Goal: Task Accomplishment & Management: Use online tool/utility

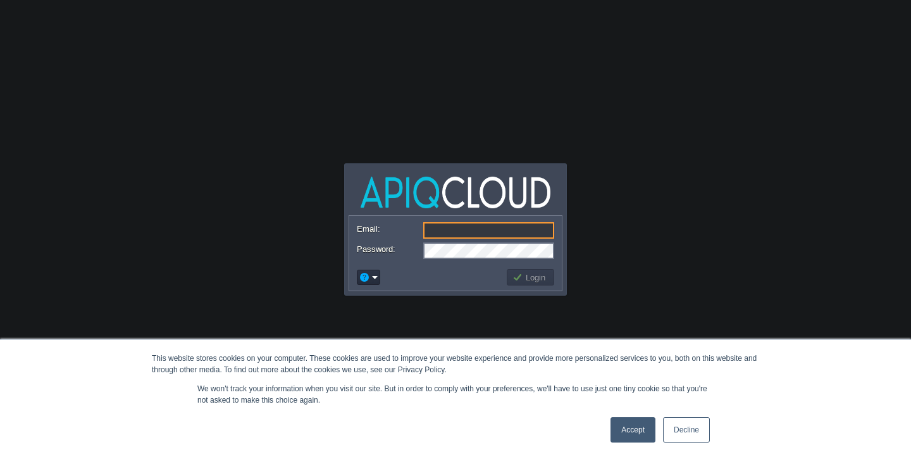
click at [634, 433] on link "Accept" at bounding box center [632, 429] width 45 height 25
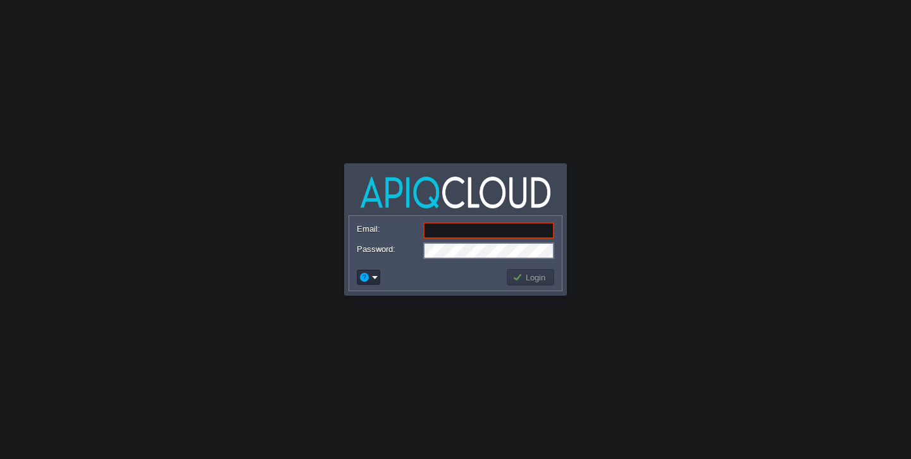
click at [356, 280] on td at bounding box center [368, 277] width 27 height 19
click at [368, 276] on button "button" at bounding box center [364, 276] width 11 height 11
click at [386, 323] on span "Signup" at bounding box center [388, 323] width 25 height 9
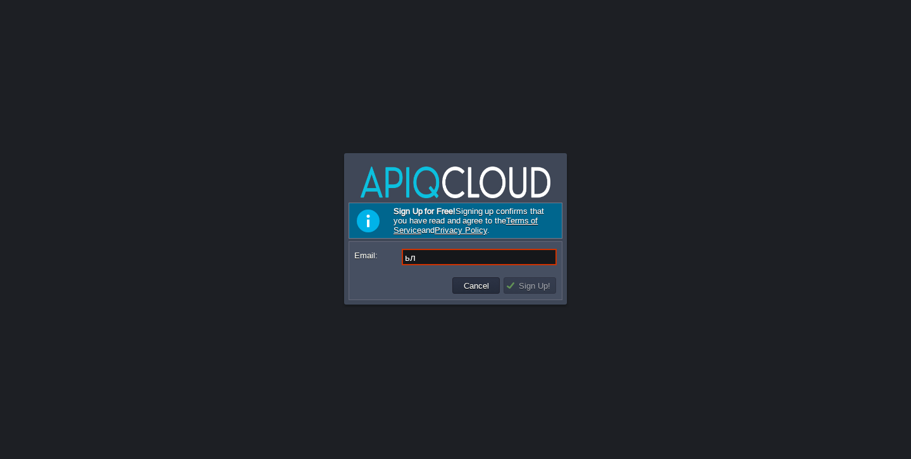
type input "ь"
type input "[EMAIL_ADDRESS][PERSON_NAME][DOMAIN_NAME]"
click at [540, 288] on button "Sign Up!" at bounding box center [529, 285] width 49 height 11
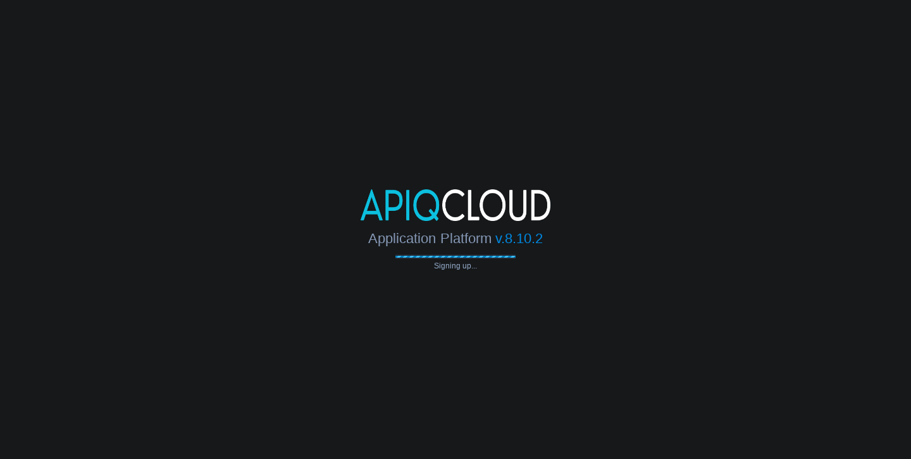
type input "[EMAIL_ADDRESS][PERSON_NAME][DOMAIN_NAME]"
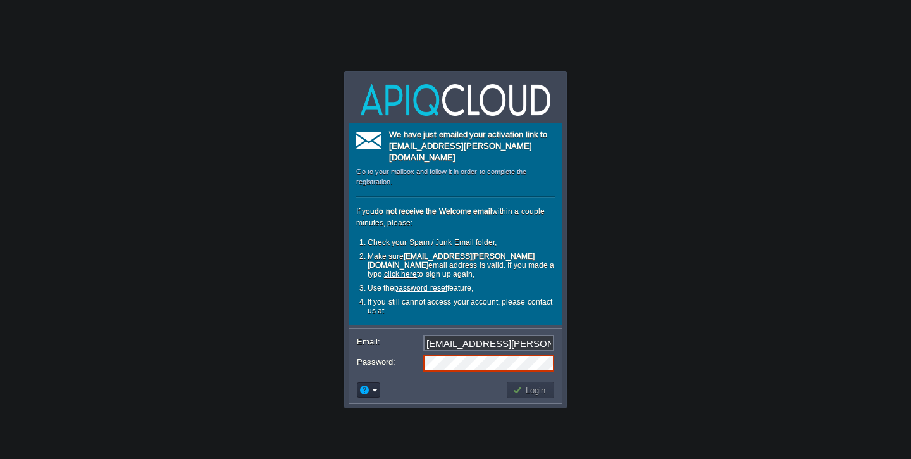
click at [404, 332] on form "Email: max.keller.ya@gmail.com Password:" at bounding box center [455, 352] width 213 height 48
click at [528, 384] on button "Login" at bounding box center [530, 389] width 37 height 11
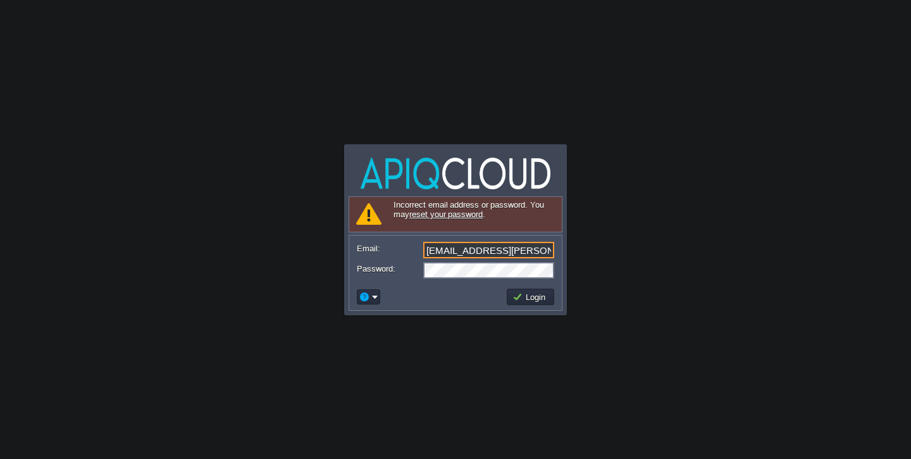
click at [536, 252] on input "[EMAIL_ADDRESS][PERSON_NAME][DOMAIN_NAME]" at bounding box center [488, 250] width 131 height 16
click at [426, 213] on link "reset your password" at bounding box center [445, 213] width 73 height 9
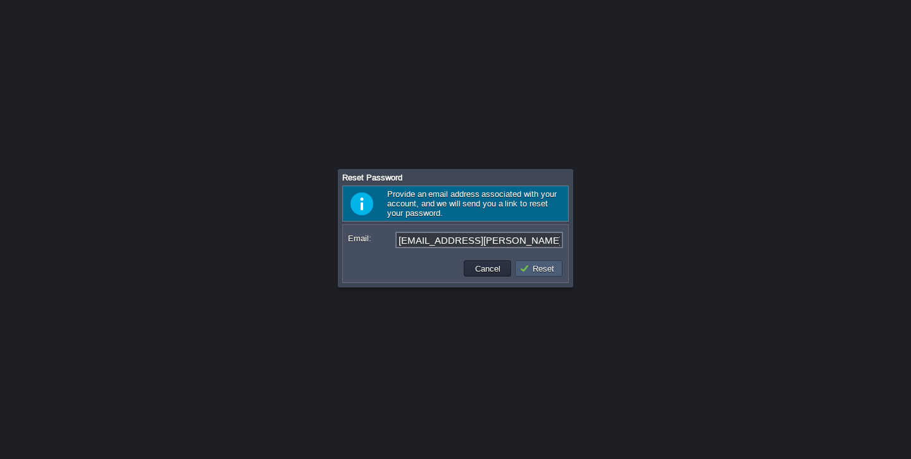
click at [536, 271] on button "Reset" at bounding box center [538, 268] width 39 height 11
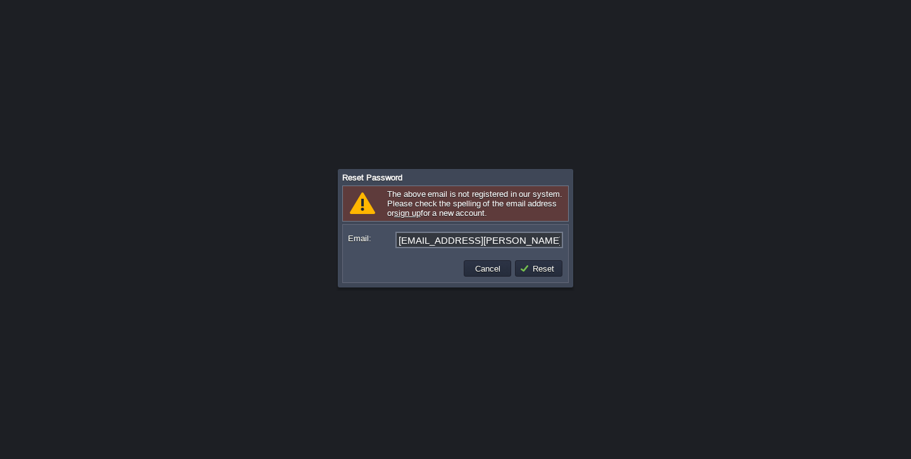
click at [400, 213] on link "sign up" at bounding box center [407, 212] width 27 height 9
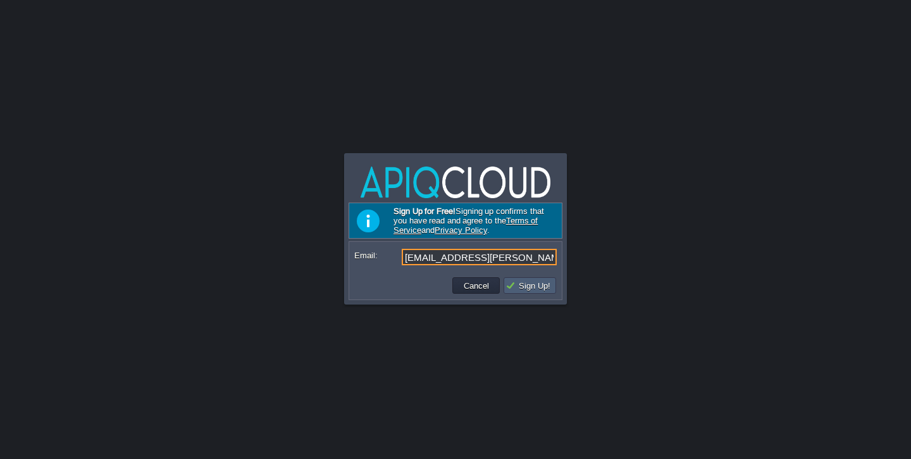
click at [531, 288] on button "Sign Up!" at bounding box center [529, 285] width 49 height 11
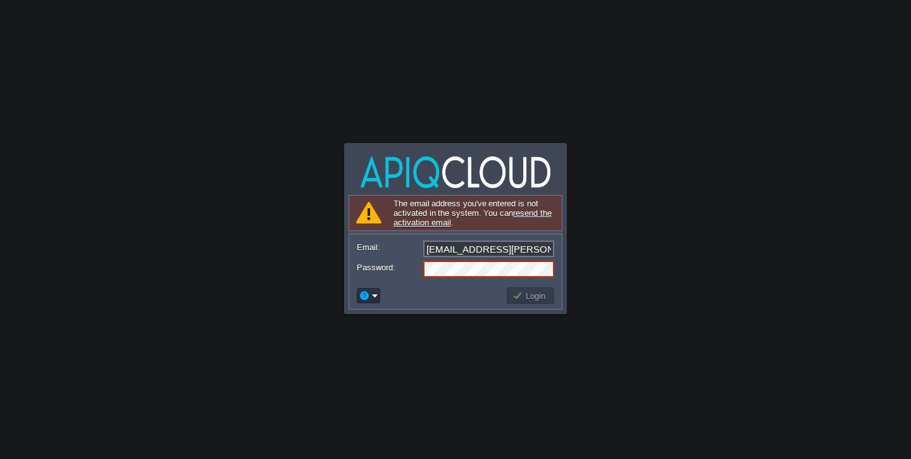
click at [529, 214] on link "resend the activation email" at bounding box center [472, 217] width 158 height 19
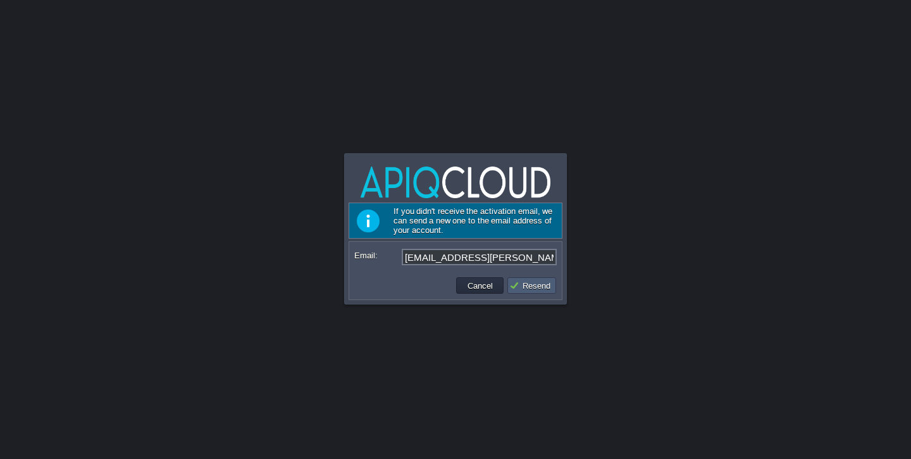
click at [524, 291] on button "Resend" at bounding box center [531, 285] width 45 height 11
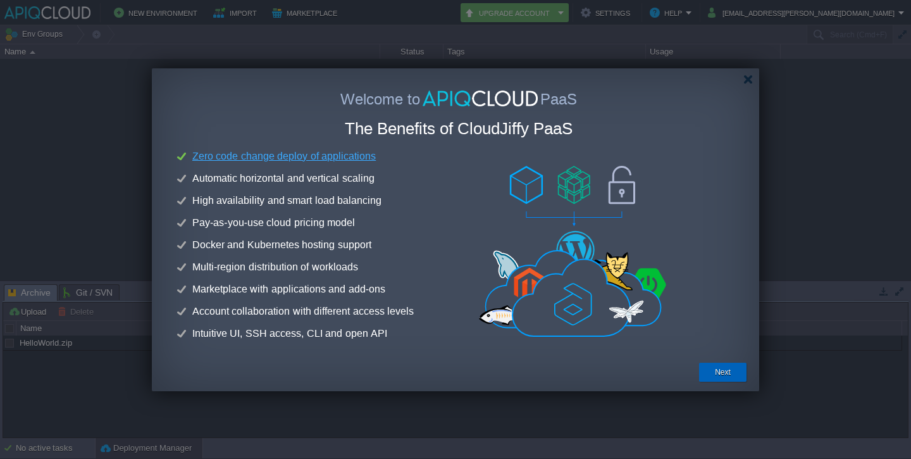
click at [712, 372] on div "Next" at bounding box center [722, 371] width 28 height 19
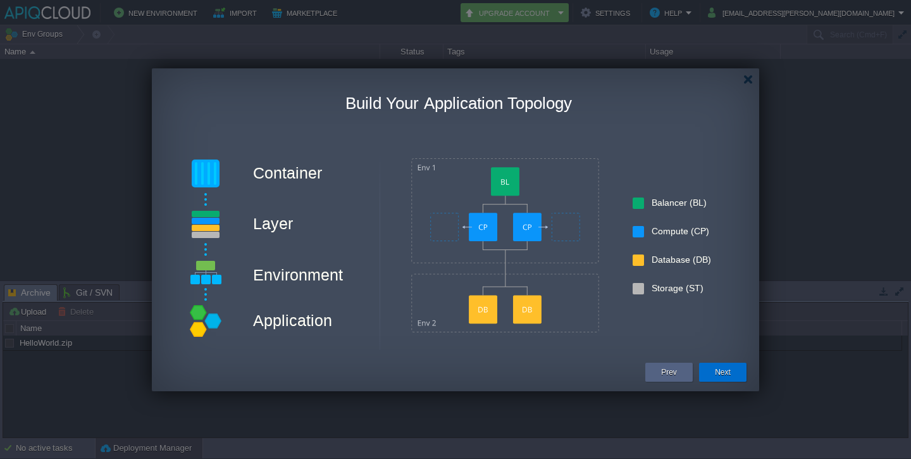
click at [717, 370] on button "Next" at bounding box center [723, 372] width 16 height 13
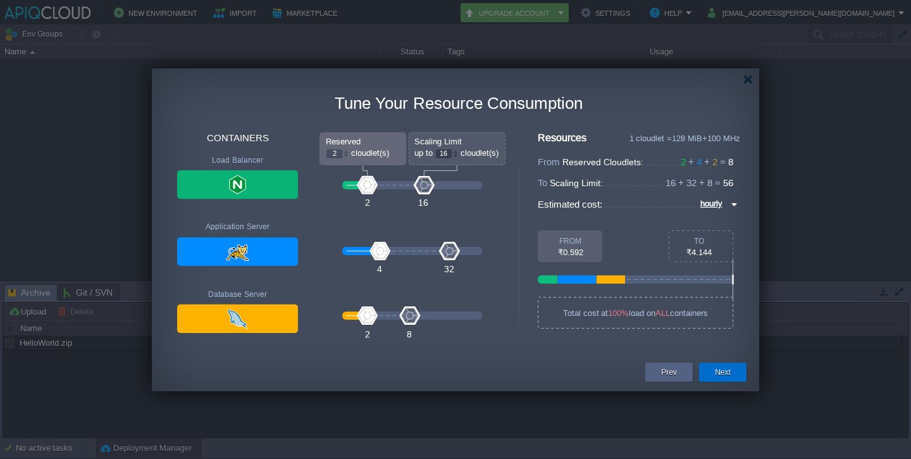
click at [725, 367] on button "Next" at bounding box center [723, 372] width 16 height 13
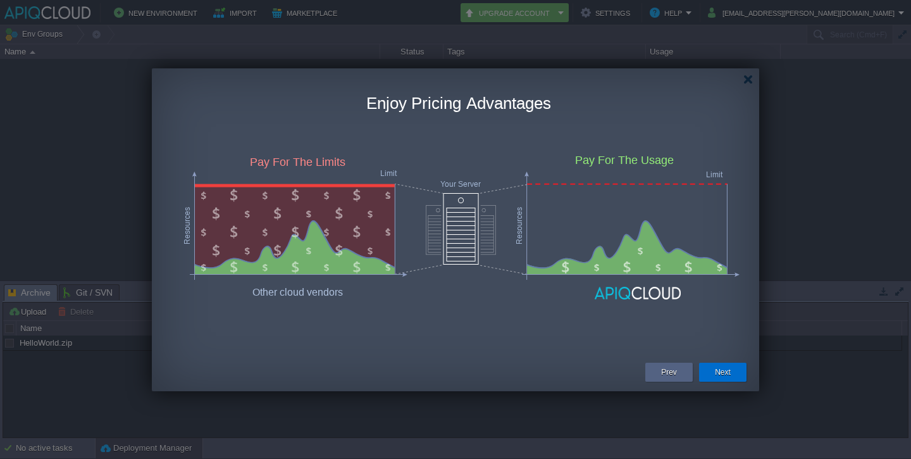
click at [725, 367] on button "Next" at bounding box center [723, 372] width 16 height 13
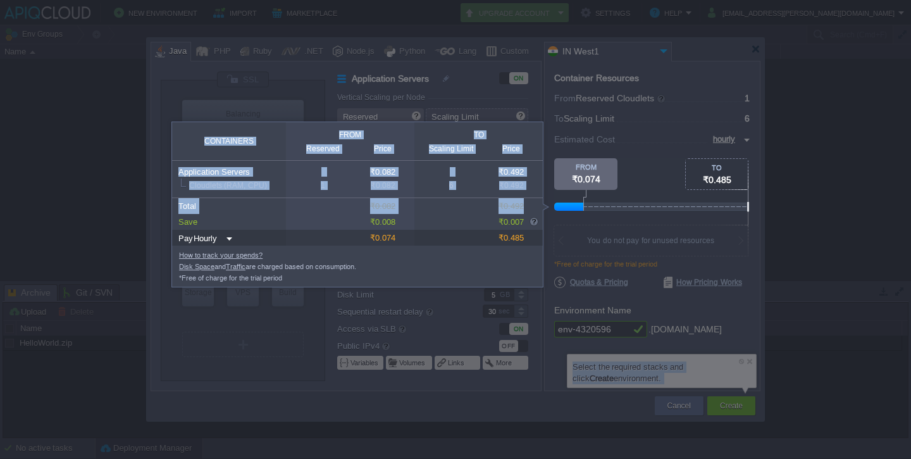
drag, startPoint x: 583, startPoint y: 206, endPoint x: 540, endPoint y: 206, distance: 43.0
click at [540, 206] on body "New Environment Import Marketplace Bonus ₹0.00 Upgrade Account Settings Help ma…" at bounding box center [455, 229] width 911 height 459
click at [575, 206] on div at bounding box center [568, 206] width 29 height 8
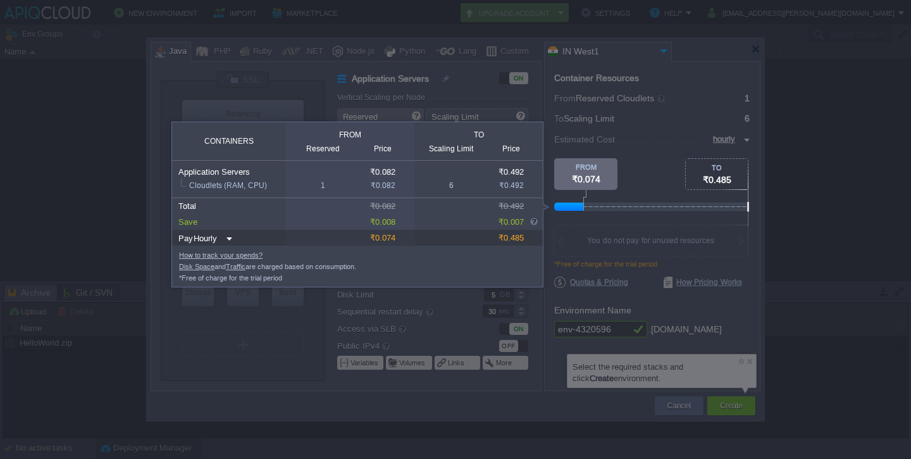
click at [598, 196] on div at bounding box center [652, 185] width 196 height 54
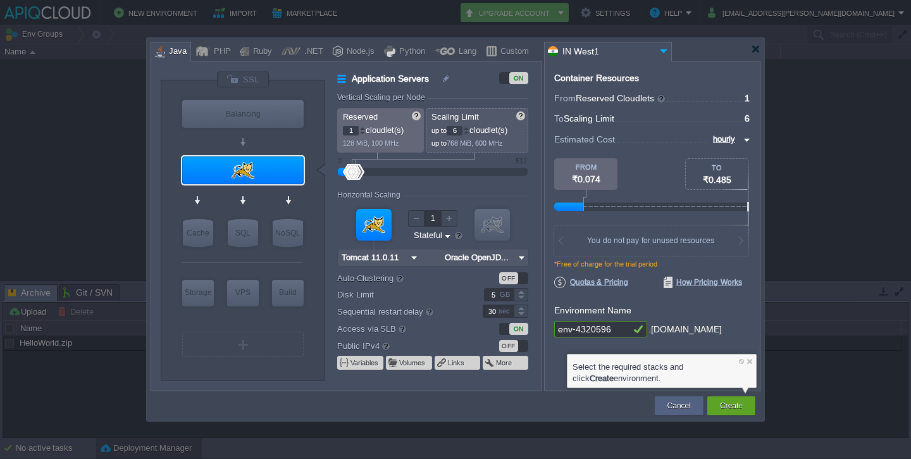
click at [528, 409] on body "New Environment Import Marketplace Bonus ₹0.00 Upgrade Account Settings Help ma…" at bounding box center [455, 229] width 911 height 459
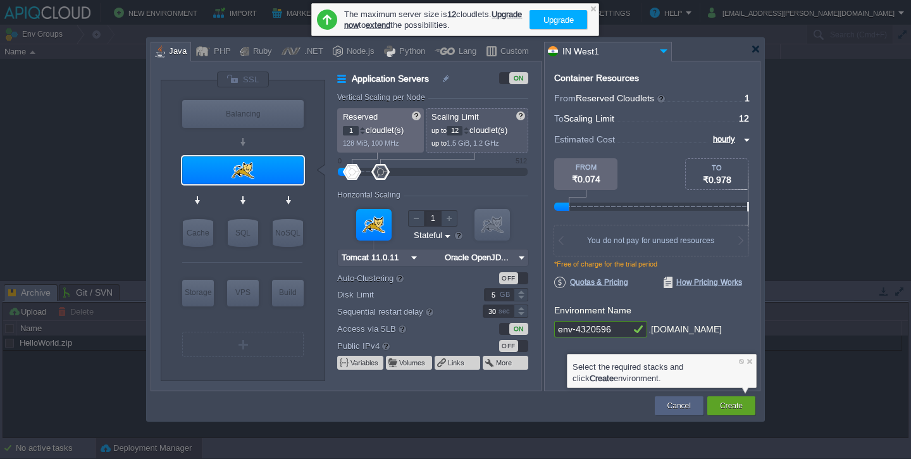
type input "1"
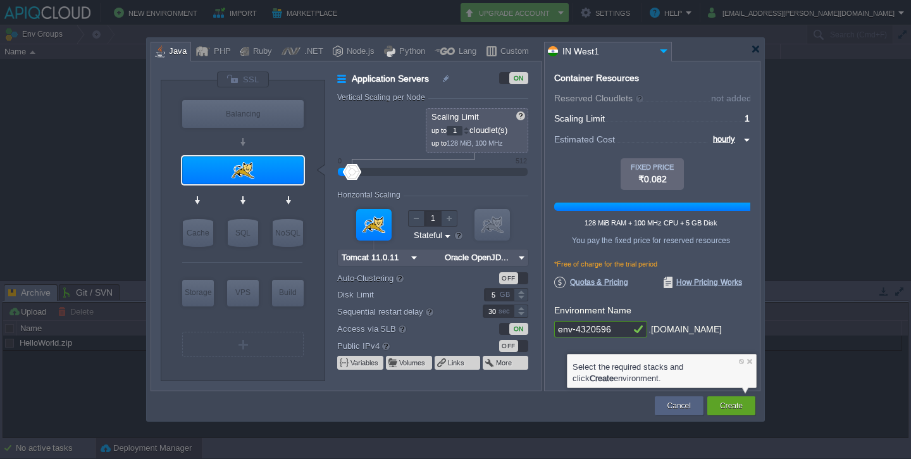
type input "2"
type input "5"
type input "7"
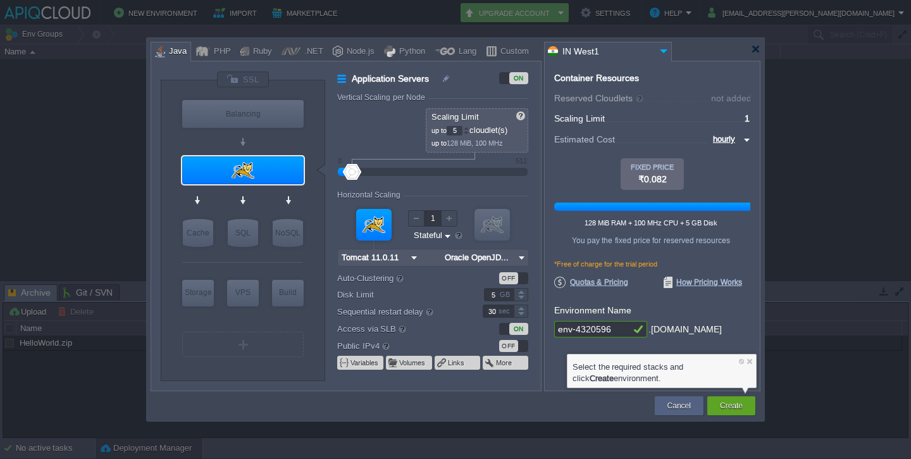
type input "7"
type input "8"
type input "9"
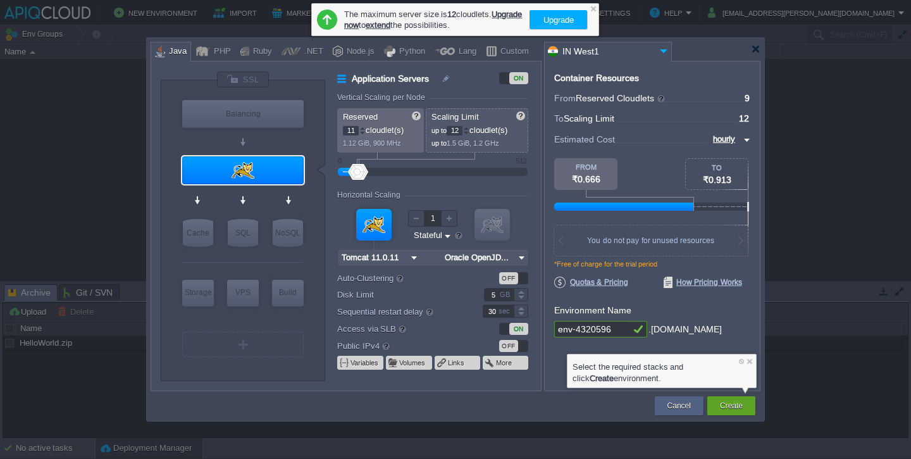
type input "12"
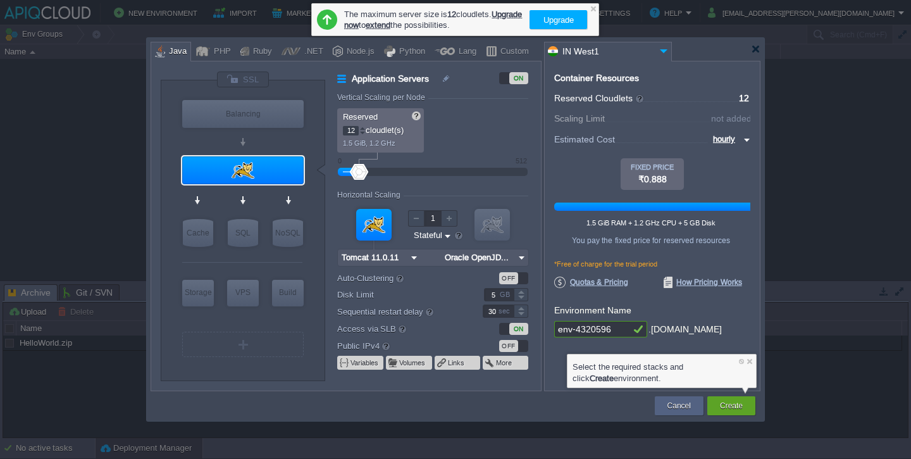
click at [359, 175] on div at bounding box center [433, 172] width 162 height 14
click at [734, 400] on button "Create" at bounding box center [731, 405] width 23 height 13
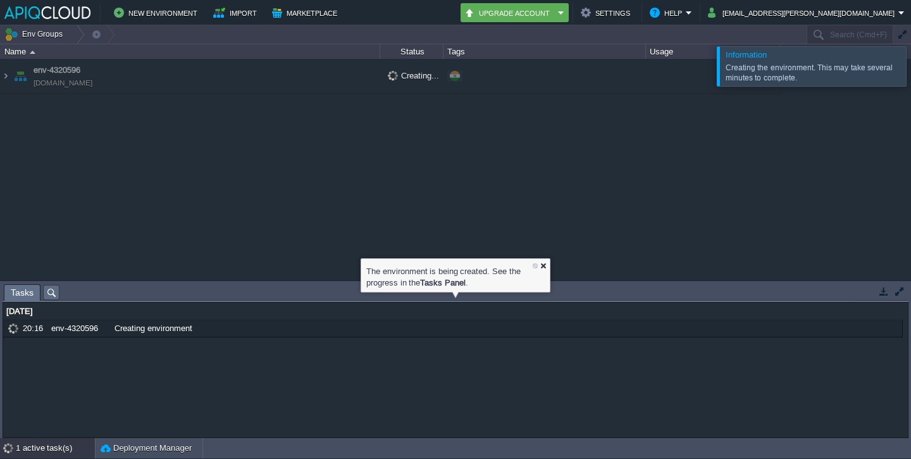
click at [541, 264] on div at bounding box center [543, 265] width 8 height 8
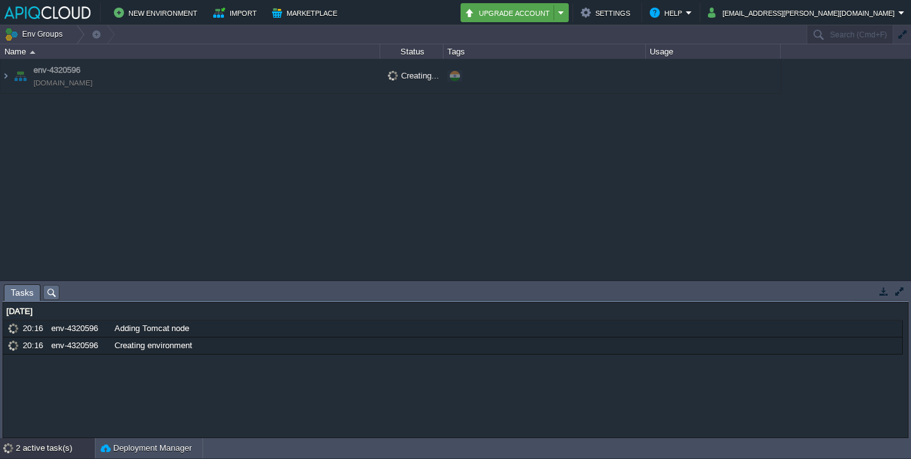
click at [565, 18] on em "Upgrade Account" at bounding box center [514, 12] width 101 height 15
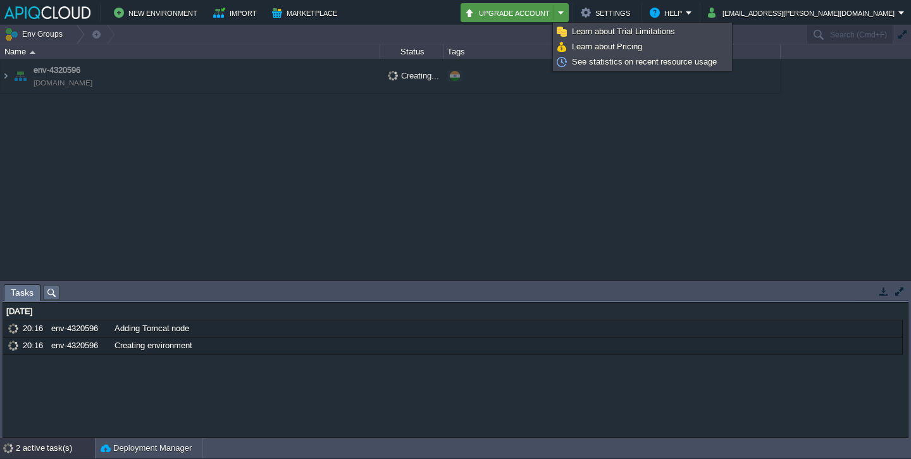
click at [648, 151] on div "env-4320596 env-4320596.in1.apiqcloud.com Creating... + Add to Env Group" at bounding box center [455, 169] width 911 height 221
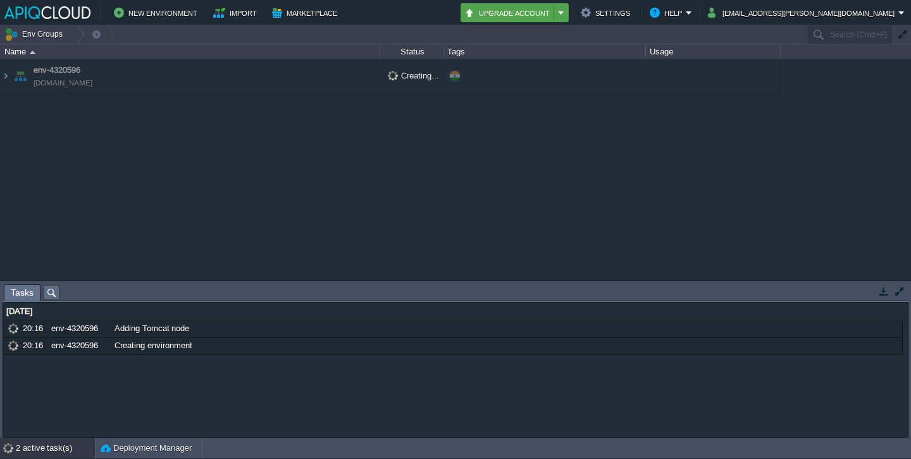
click at [554, 11] on button "Upgrade Account" at bounding box center [509, 12] width 90 height 15
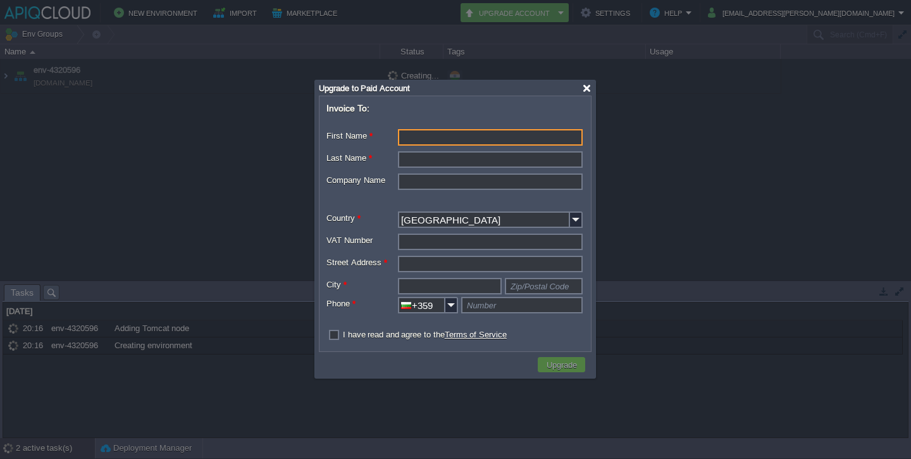
click at [589, 88] on div at bounding box center [586, 87] width 9 height 9
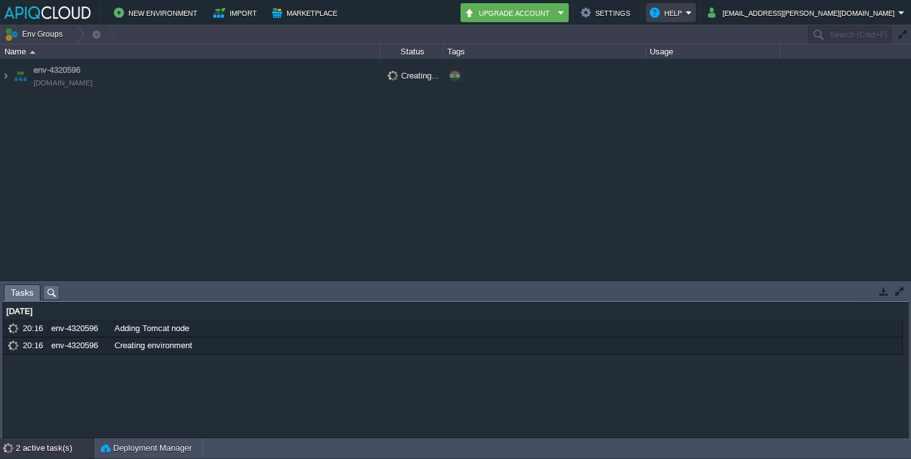
click at [686, 11] on button "Help" at bounding box center [668, 12] width 36 height 15
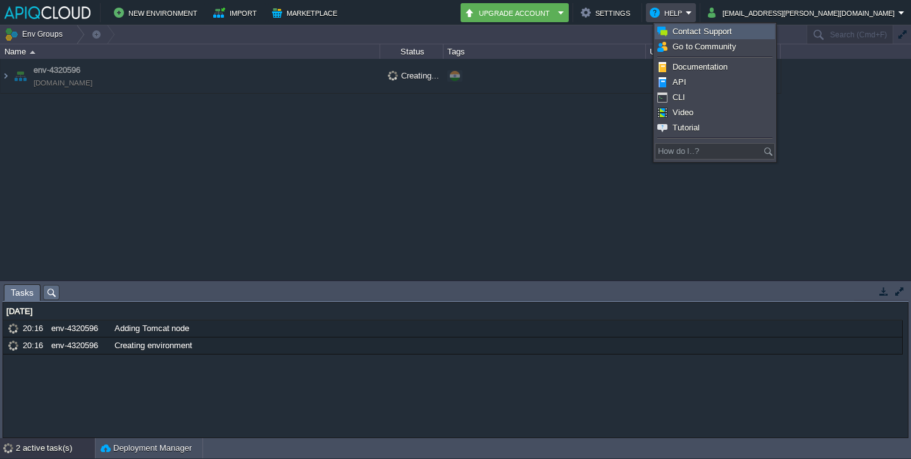
click at [717, 34] on span "Contact Support" at bounding box center [701, 31] width 59 height 9
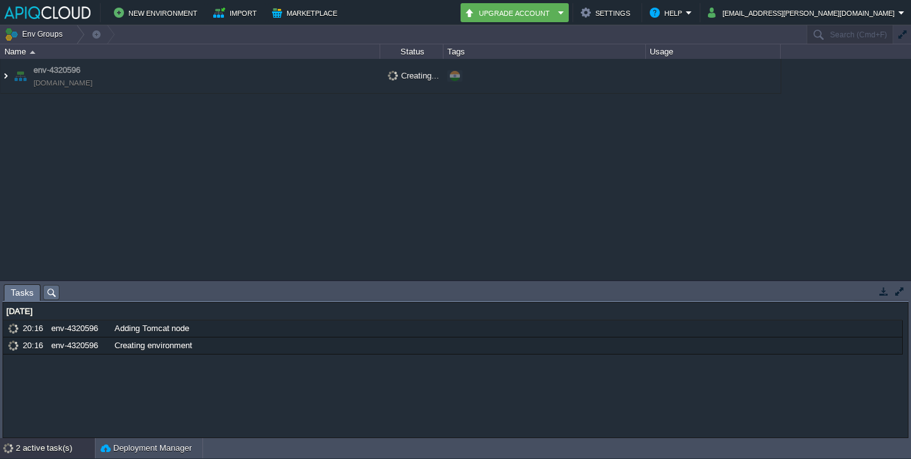
click at [7, 80] on img at bounding box center [6, 76] width 10 height 34
click at [245, 16] on button "Import" at bounding box center [236, 12] width 47 height 15
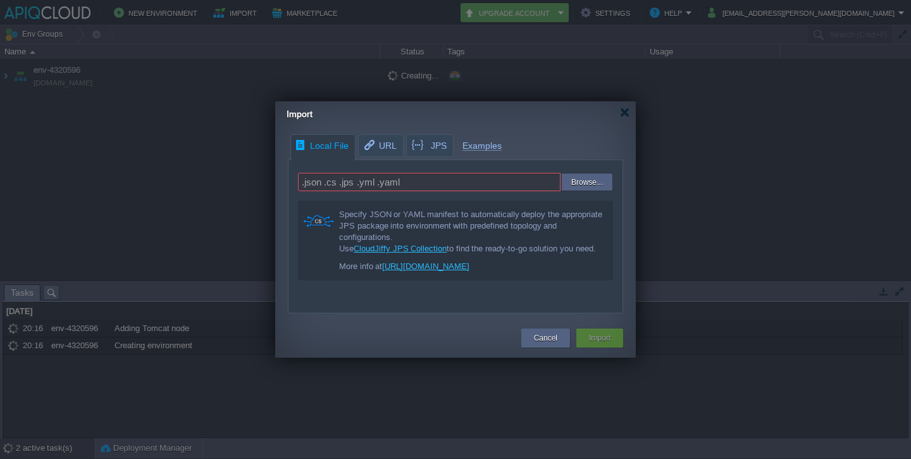
click at [616, 115] on div "Import" at bounding box center [461, 114] width 349 height 26
click at [620, 114] on div at bounding box center [624, 112] width 9 height 9
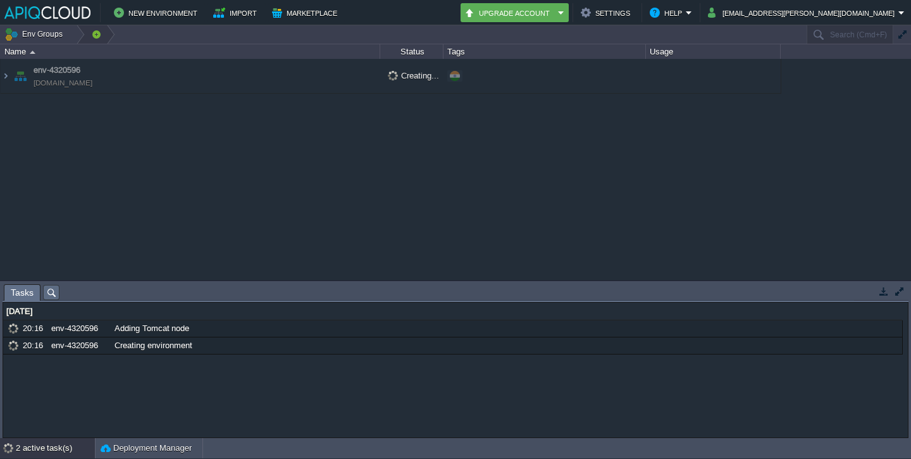
click at [100, 35] on div at bounding box center [106, 34] width 17 height 18
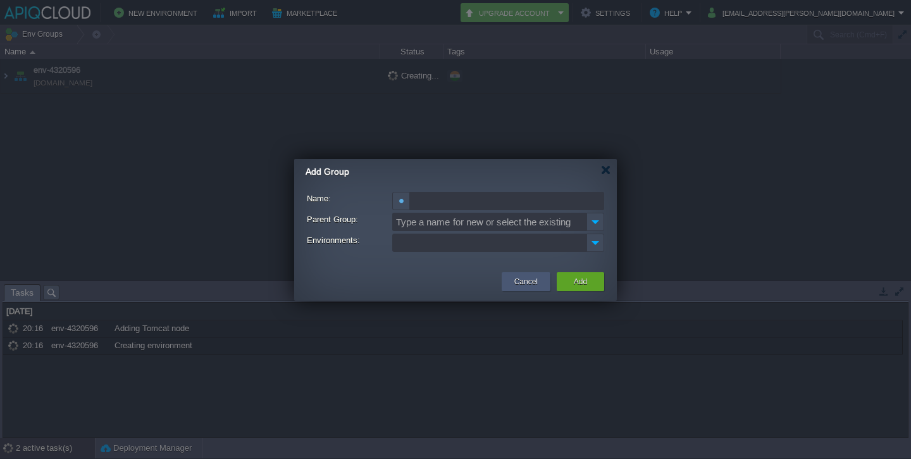
click at [539, 281] on div "Cancel" at bounding box center [526, 281] width 30 height 19
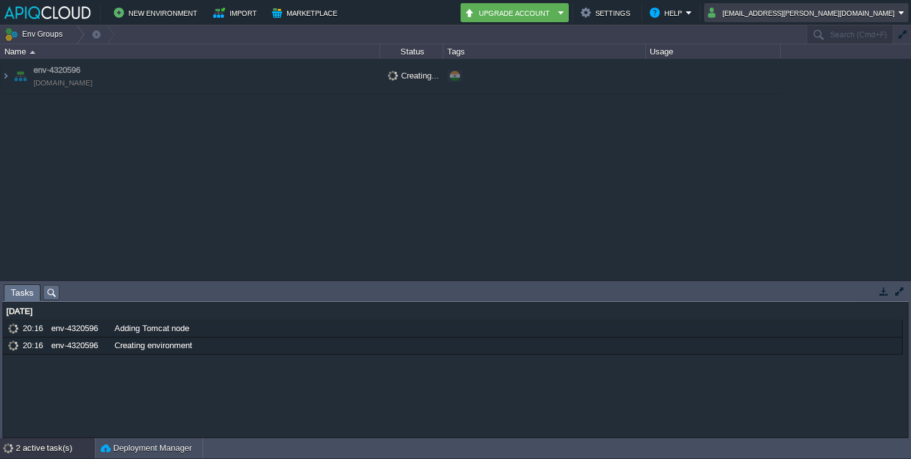
click at [904, 13] on em "[EMAIL_ADDRESS][PERSON_NAME][DOMAIN_NAME]" at bounding box center [806, 12] width 197 height 15
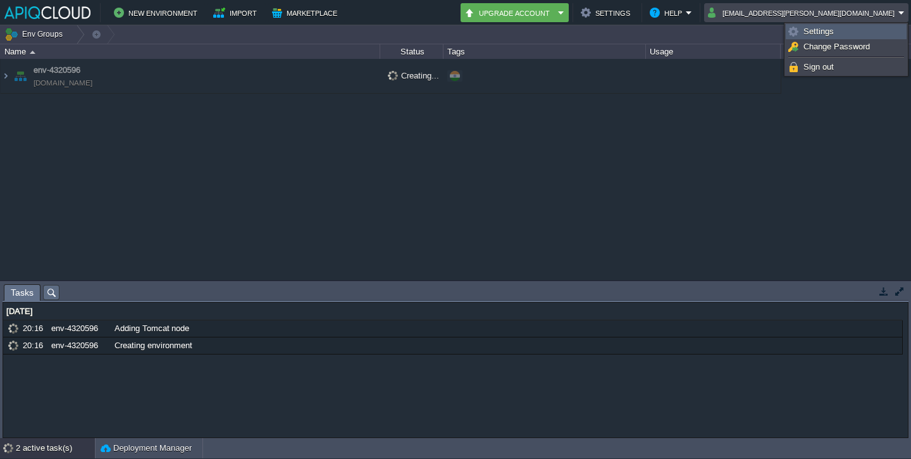
click at [876, 28] on link "Settings" at bounding box center [846, 32] width 120 height 14
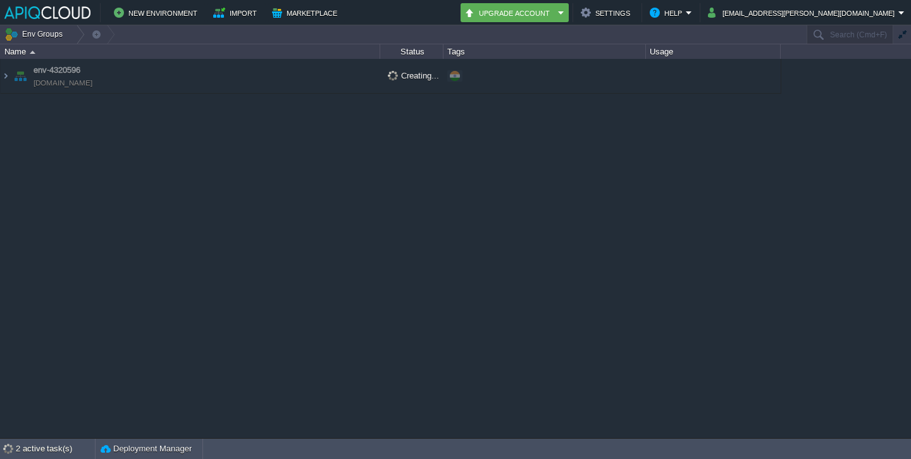
click at [120, 73] on td "env-4320596 env-4320596.in1.apiqcloud.com" at bounding box center [191, 76] width 380 height 35
click at [80, 73] on span "env-4320596" at bounding box center [57, 70] width 47 height 13
click at [392, 82] on div "Creating..." at bounding box center [411, 76] width 63 height 34
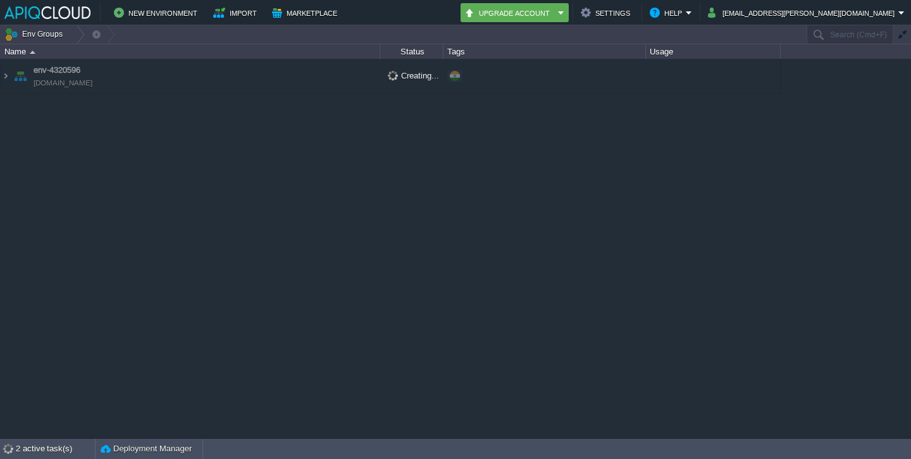
click at [392, 82] on div "Creating..." at bounding box center [411, 76] width 63 height 34
click at [66, 450] on div "2 active task(s)" at bounding box center [55, 448] width 79 height 20
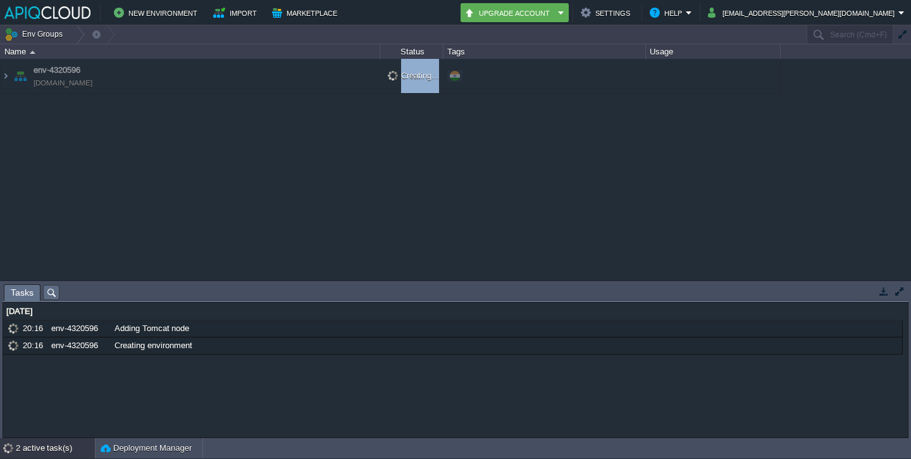
click at [330, 171] on div "env-4320596 env-4320596.in1.apiqcloud.com Creating... + Add to Env Group" at bounding box center [455, 169] width 911 height 221
click at [634, 20] on button "Settings" at bounding box center [607, 12] width 53 height 15
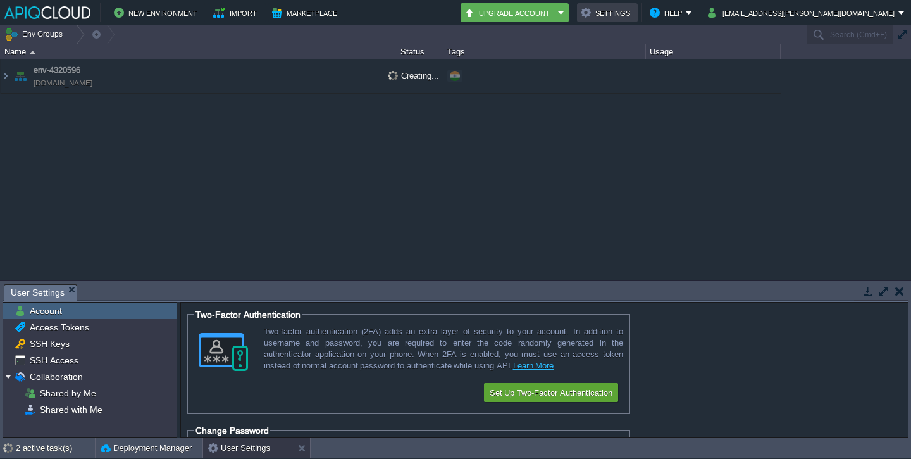
click at [634, 18] on button "Settings" at bounding box center [607, 12] width 53 height 15
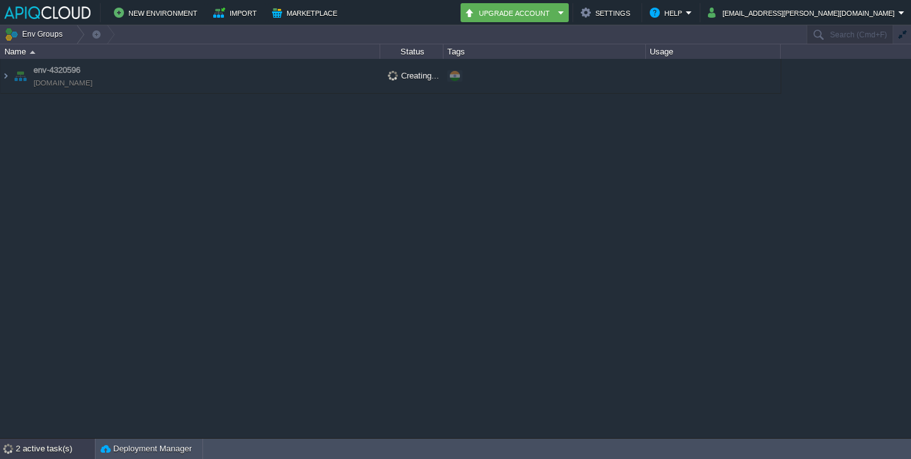
click at [40, 444] on div "2 active task(s)" at bounding box center [55, 448] width 79 height 20
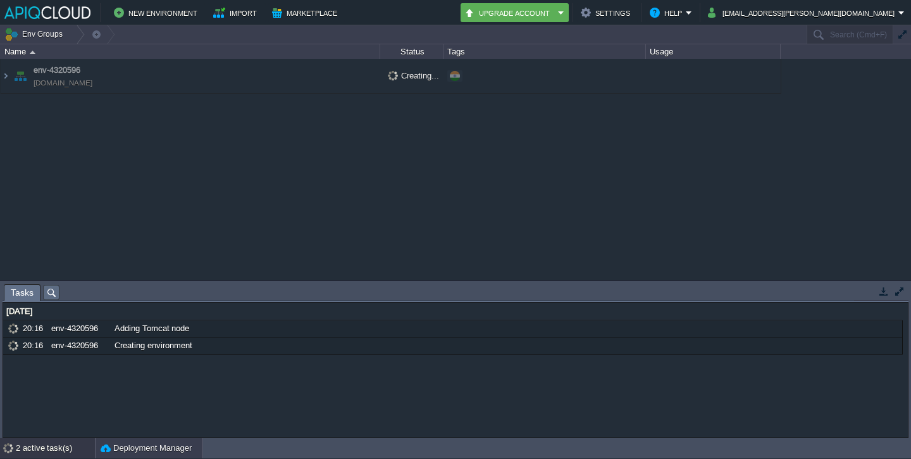
click at [134, 444] on button "Deployment Manager" at bounding box center [146, 448] width 91 height 13
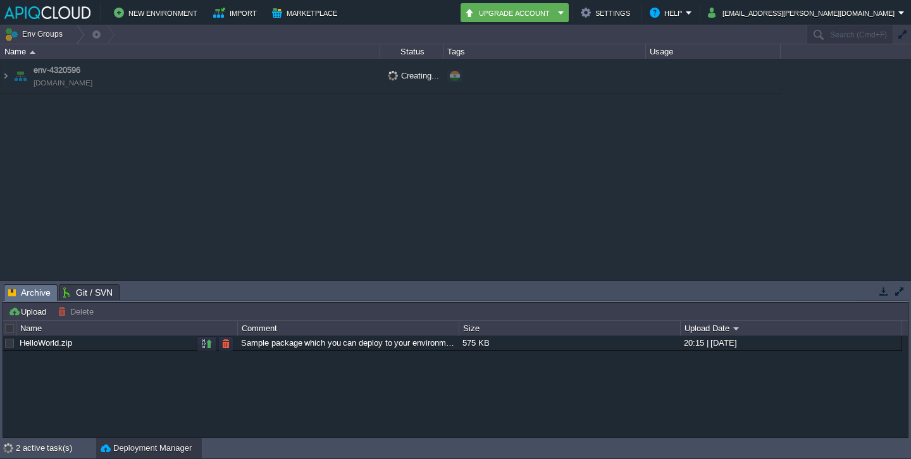
click at [47, 347] on link "HelloWorld.zip" at bounding box center [46, 342] width 53 height 9
click at [207, 342] on button "button" at bounding box center [206, 343] width 11 height 11
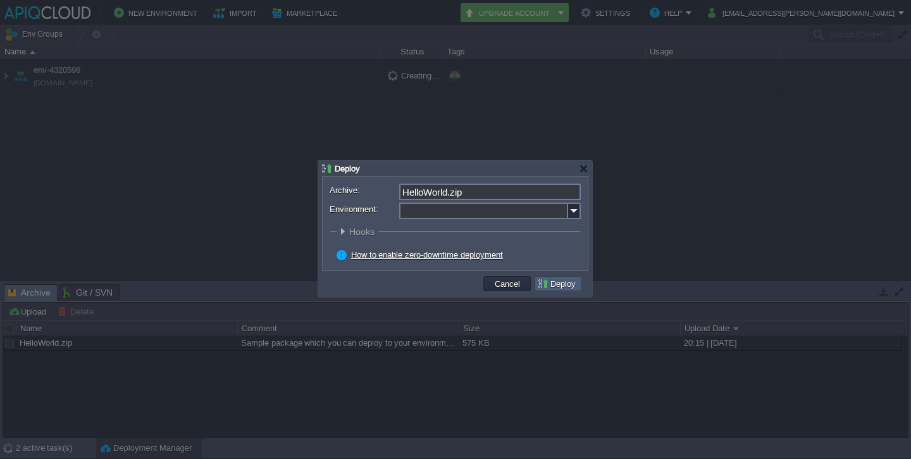
click at [554, 285] on button "Deploy" at bounding box center [558, 283] width 42 height 11
click at [488, 211] on input "Environment:" at bounding box center [483, 210] width 169 height 16
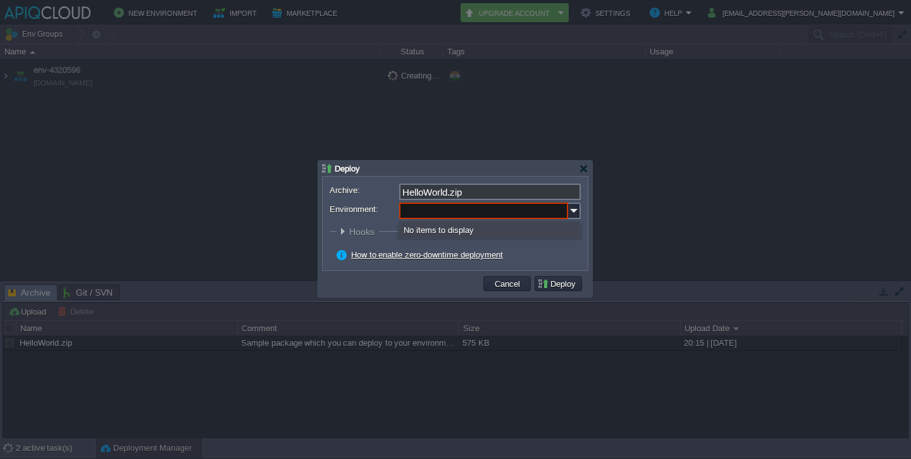
click at [493, 232] on div "No items to display" at bounding box center [489, 229] width 171 height 16
click at [571, 212] on img at bounding box center [574, 210] width 13 height 16
click at [539, 209] on input "Environment:" at bounding box center [483, 210] width 169 height 16
type input "bhh"
click at [547, 285] on button "Deploy" at bounding box center [558, 283] width 42 height 11
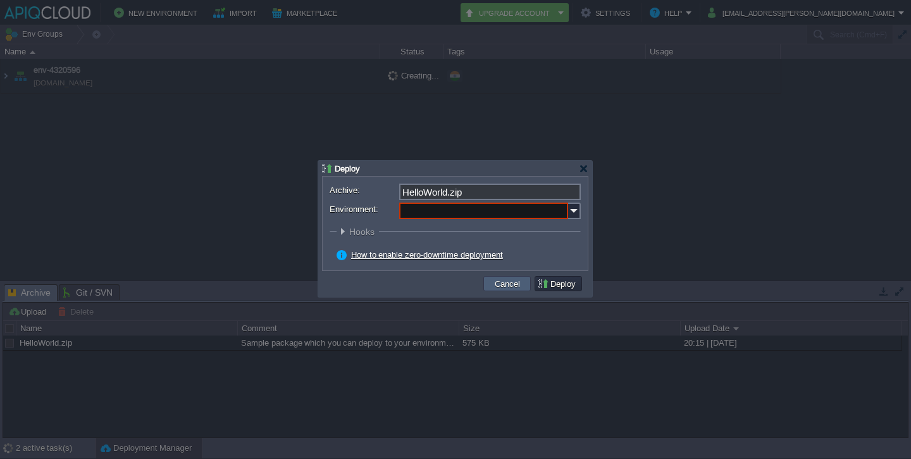
click at [511, 281] on button "Cancel" at bounding box center [507, 283] width 33 height 11
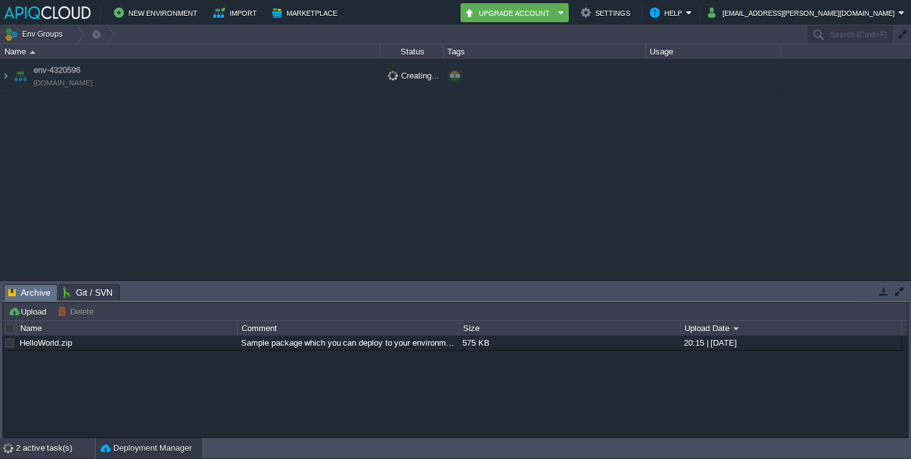
click at [60, 449] on div "2 active task(s)" at bounding box center [55, 448] width 79 height 20
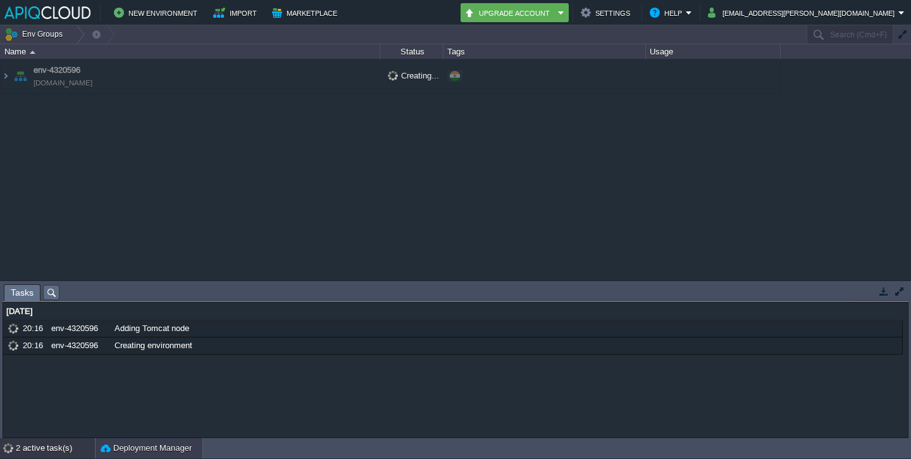
click at [118, 450] on button "Deployment Manager" at bounding box center [146, 448] width 91 height 13
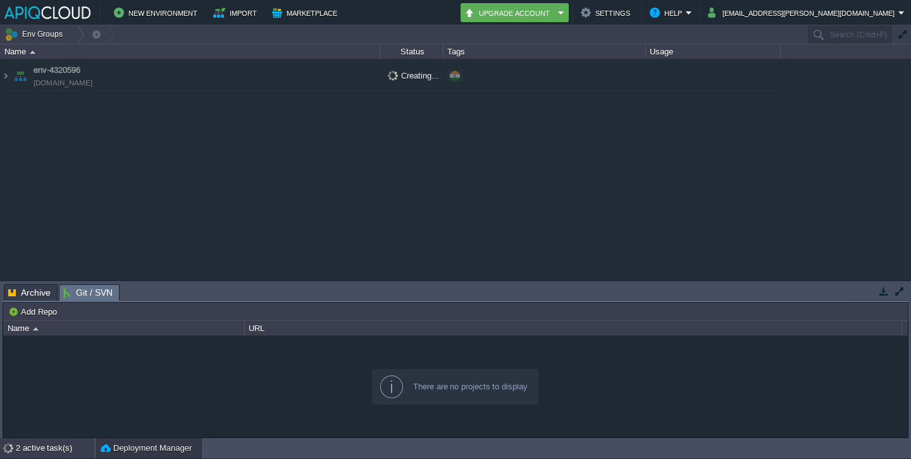
click at [71, 449] on div "2 active task(s)" at bounding box center [55, 448] width 79 height 20
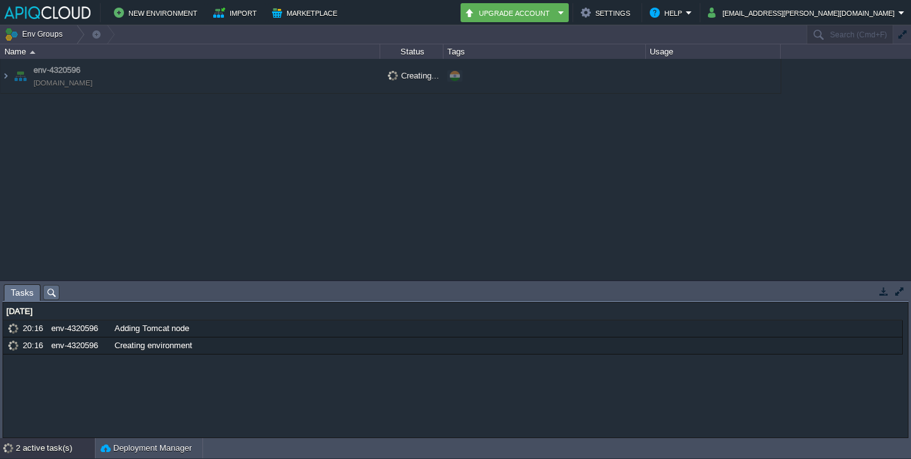
click at [325, 213] on div "env-4320596 env-4320596.in1.apiqcloud.com Creating... + Add to Env Group" at bounding box center [455, 169] width 911 height 221
click at [569, 161] on div "env-4320596 env-4320596.in1.apiqcloud.com Creating... + Add to Env Group" at bounding box center [455, 169] width 911 height 221
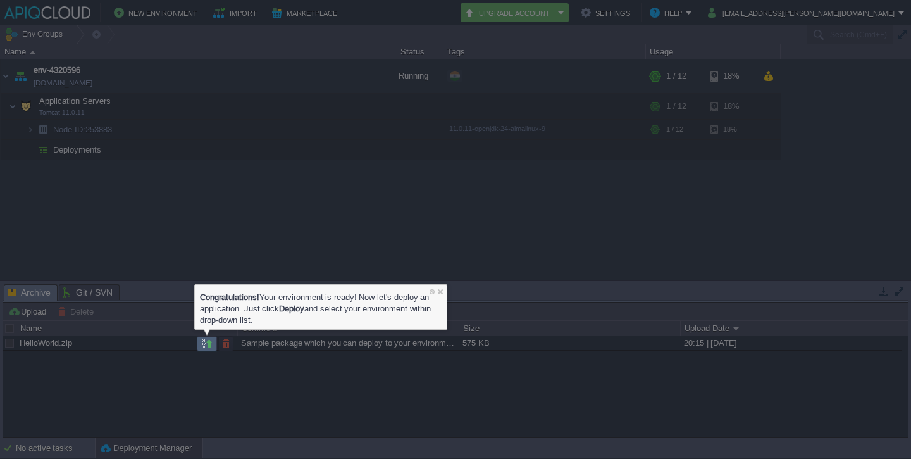
click at [207, 343] on button "button" at bounding box center [206, 343] width 11 height 11
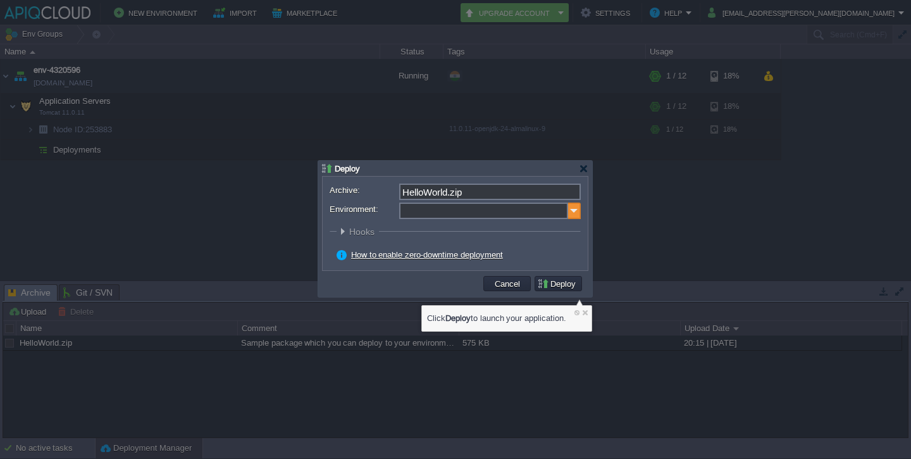
click at [572, 208] on img at bounding box center [574, 210] width 13 height 16
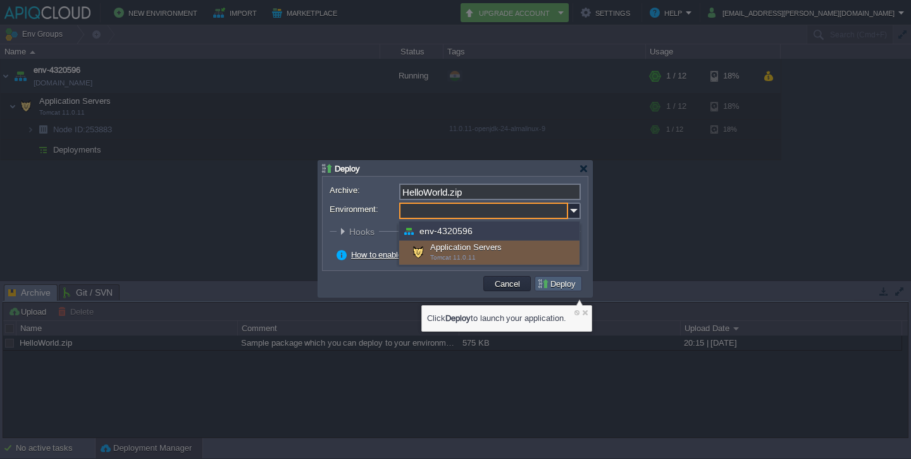
click at [557, 284] on button "Deploy" at bounding box center [558, 283] width 42 height 11
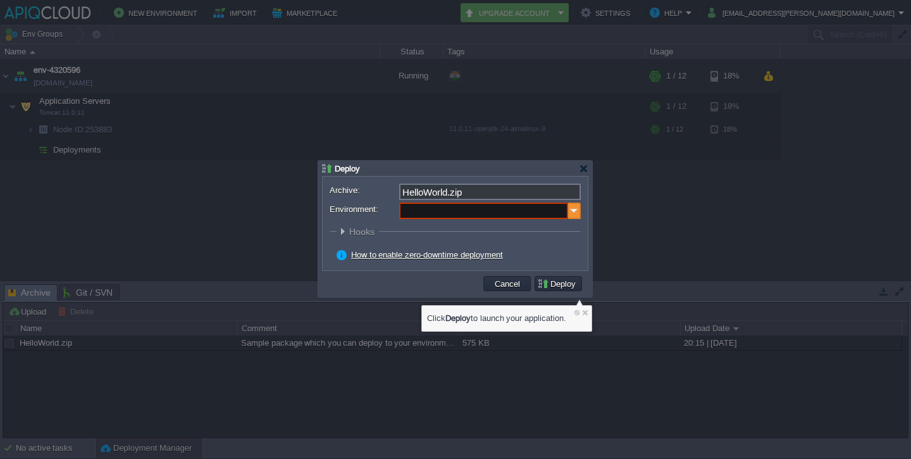
click at [573, 207] on img at bounding box center [574, 210] width 13 height 16
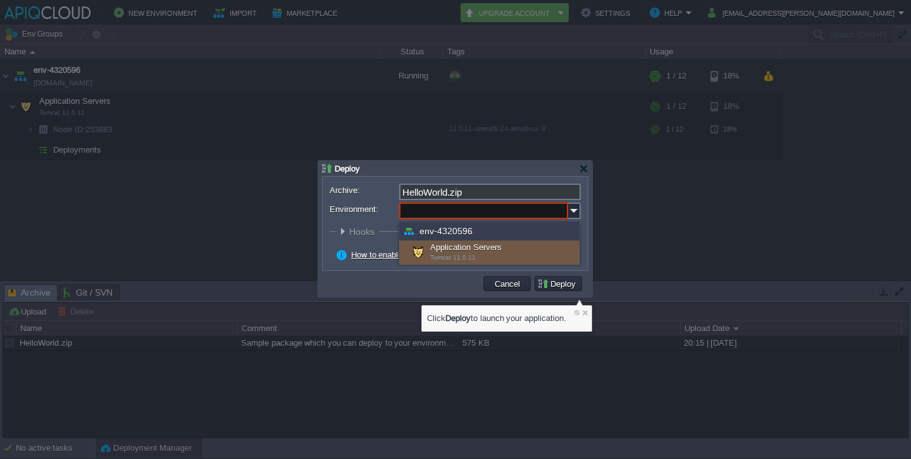
click at [531, 254] on div "Application Servers Tomcat 11.0.11" at bounding box center [489, 252] width 180 height 24
type input "Application Servers (env-4320596)"
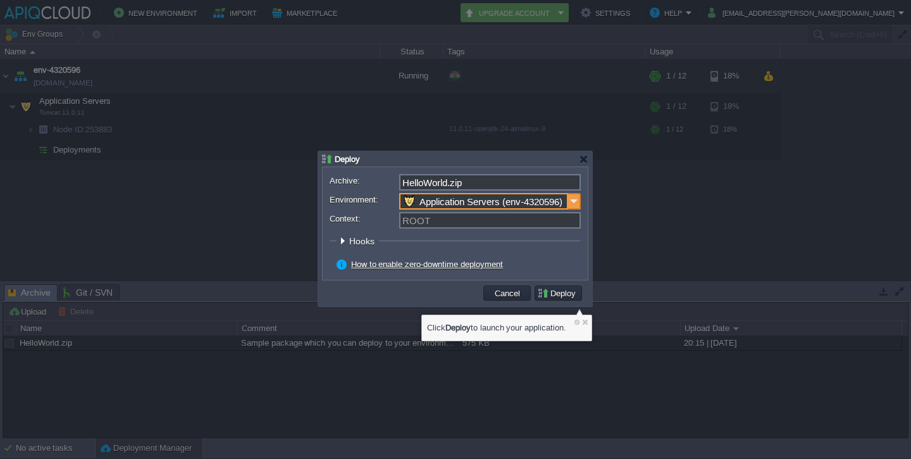
click at [574, 197] on img at bounding box center [574, 201] width 13 height 16
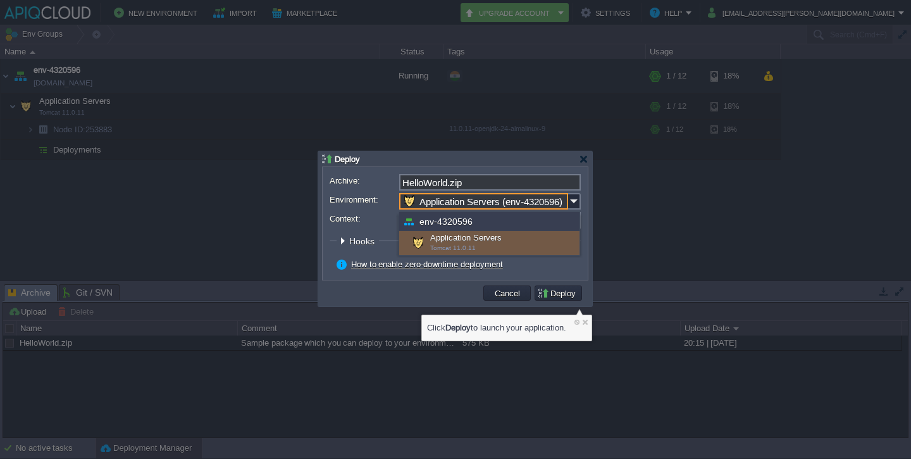
click at [490, 223] on div "env-4320596" at bounding box center [489, 221] width 180 height 19
click at [558, 294] on button "Deploy" at bounding box center [558, 292] width 42 height 11
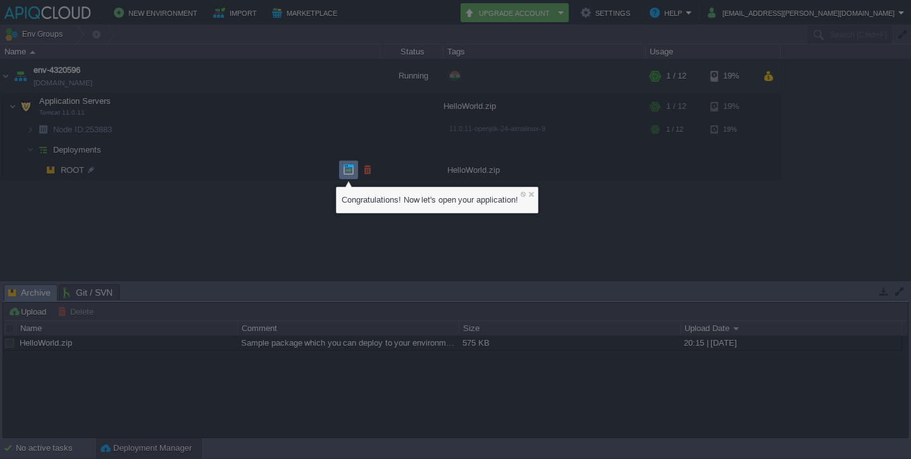
click at [348, 170] on button "button" at bounding box center [348, 169] width 11 height 11
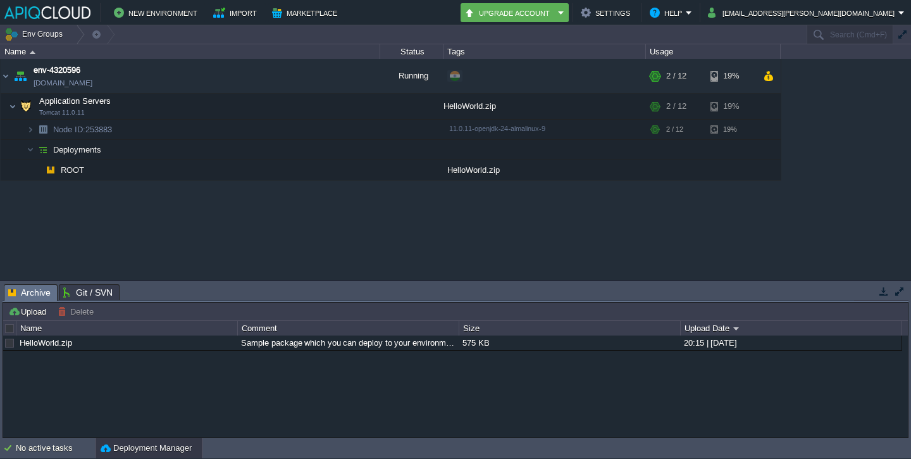
click at [170, 354] on div "HelloWorld.zip Sample package which you can deploy to your environment. Feel fr…" at bounding box center [455, 385] width 905 height 101
click at [57, 345] on link "HelloWorld.zip" at bounding box center [46, 342] width 53 height 9
click at [500, 247] on div "env-4320596 env-4320596.in1.apiqcloud.com Running + Add to Env Group RAM 8% CPU…" at bounding box center [455, 169] width 911 height 221
click at [206, 113] on td at bounding box center [209, 106] width 19 height 19
click at [231, 104] on button "button" at bounding box center [228, 106] width 11 height 11
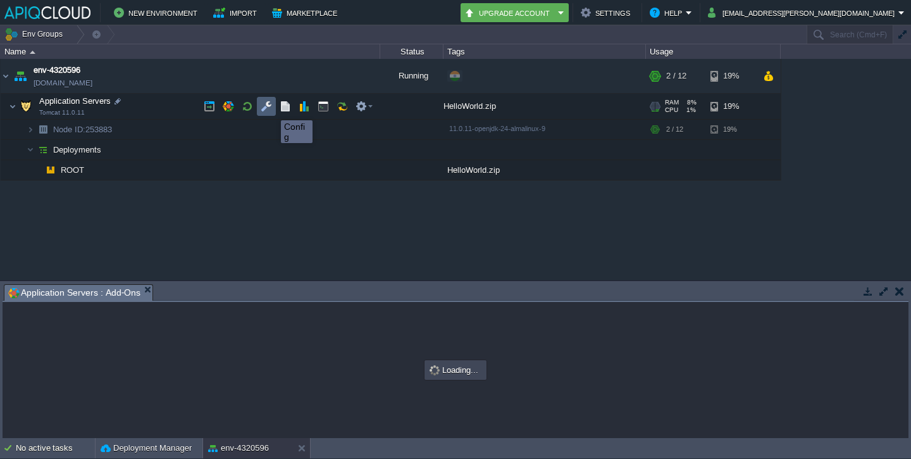
click at [265, 108] on button "button" at bounding box center [266, 106] width 11 height 11
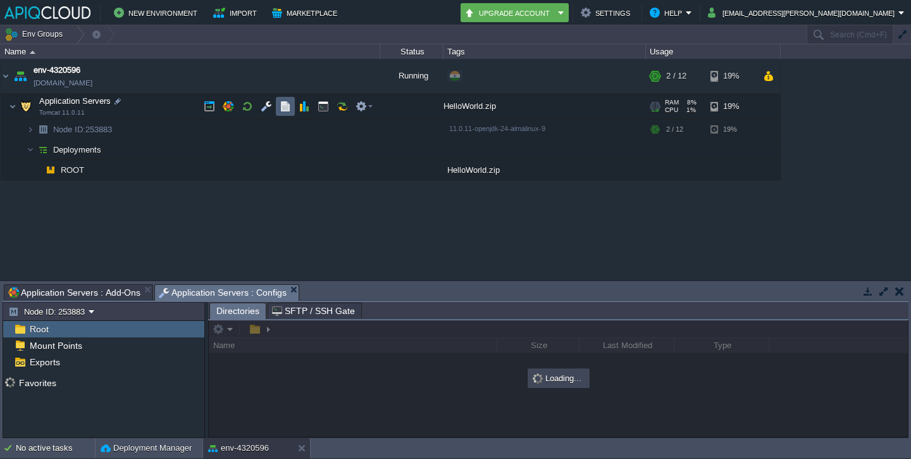
click at [277, 106] on td at bounding box center [285, 106] width 19 height 19
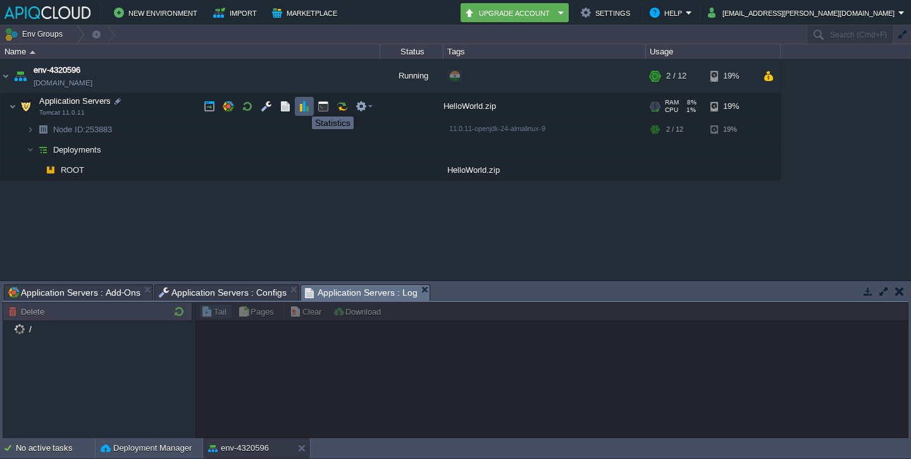
click at [302, 105] on button "button" at bounding box center [304, 106] width 11 height 11
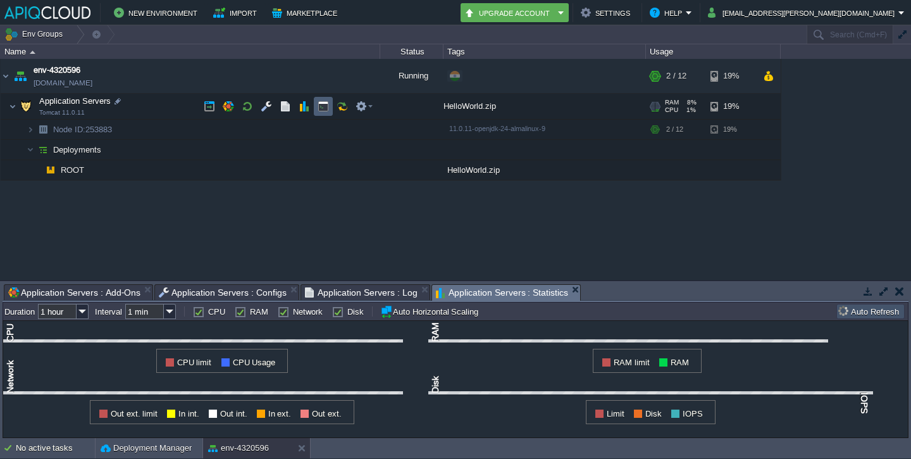
click at [320, 106] on button "button" at bounding box center [323, 106] width 11 height 11
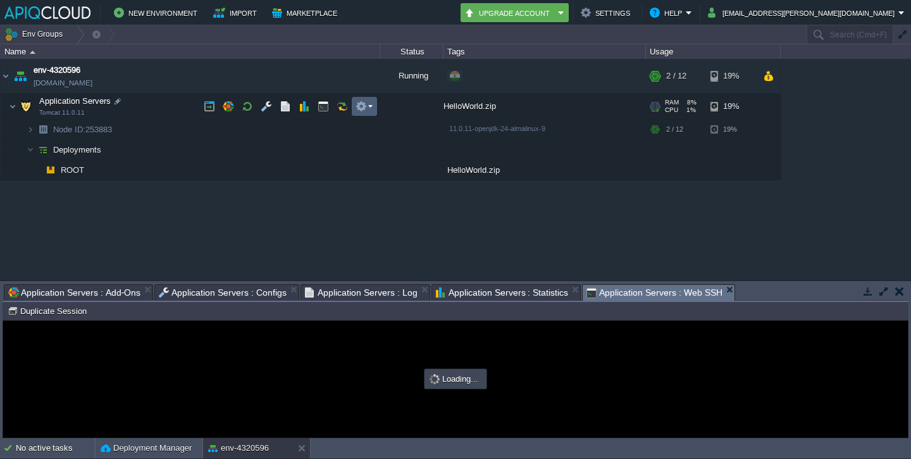
click at [369, 107] on em at bounding box center [363, 106] width 17 height 11
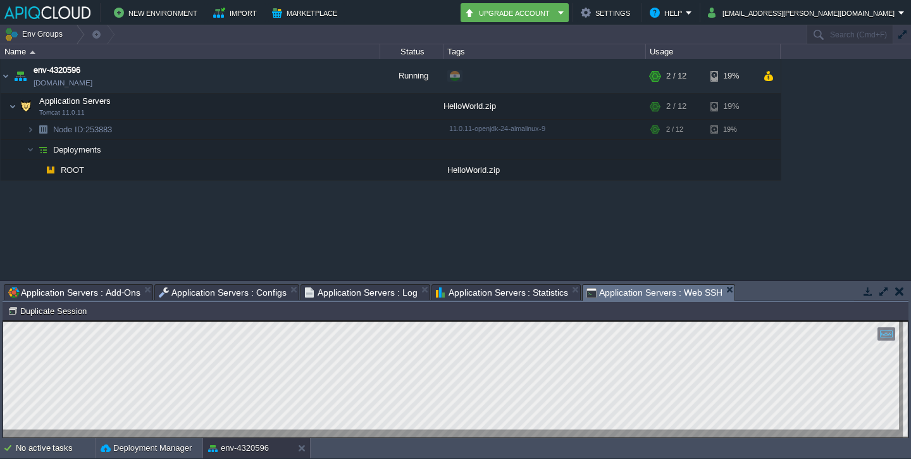
click at [572, 233] on div "env-4320596 env-4320596.in1.apiqcloud.com Running + Add to Env Group RAM 8% CPU…" at bounding box center [455, 169] width 911 height 221
